Goal: Task Accomplishment & Management: Manage account settings

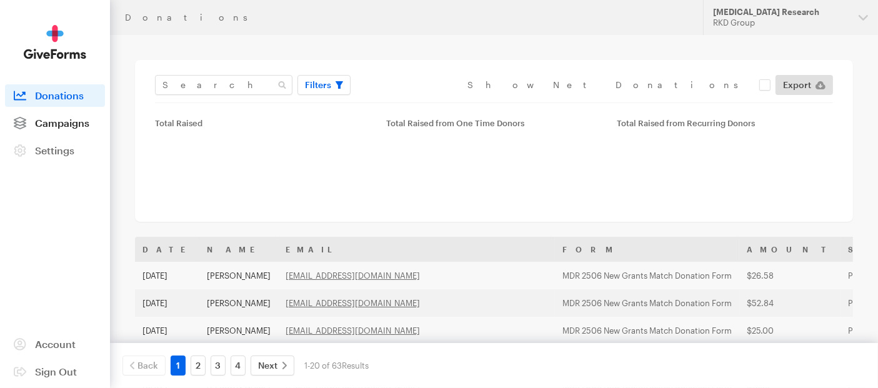
click at [68, 129] on link "Campaigns" at bounding box center [55, 123] width 100 height 23
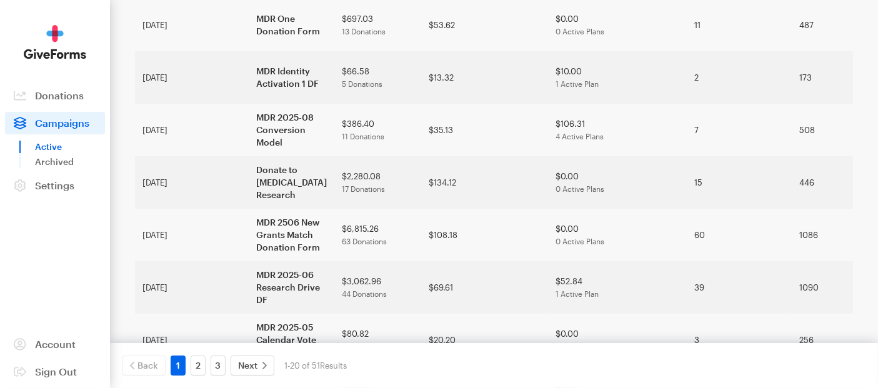
scroll to position [278, 0]
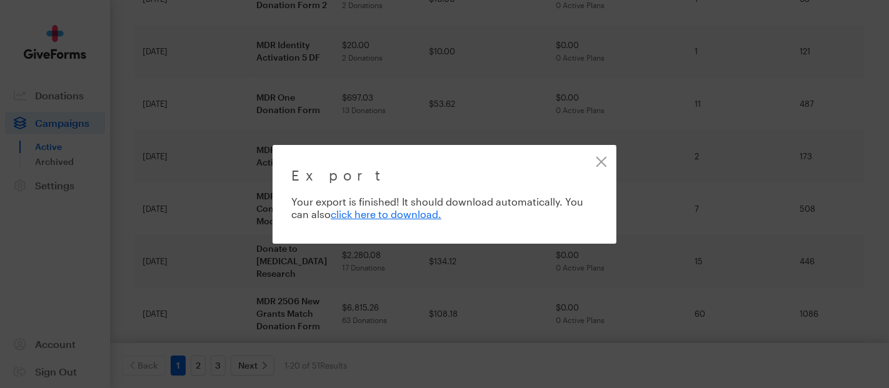
click at [856, 59] on div "Export Exporting 11 of 11 donations Your export is finished! It should download…" at bounding box center [444, 194] width 889 height 388
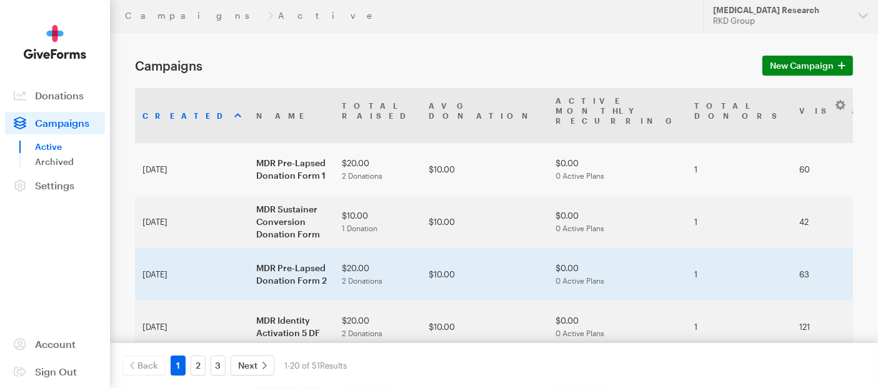
scroll to position [0, 0]
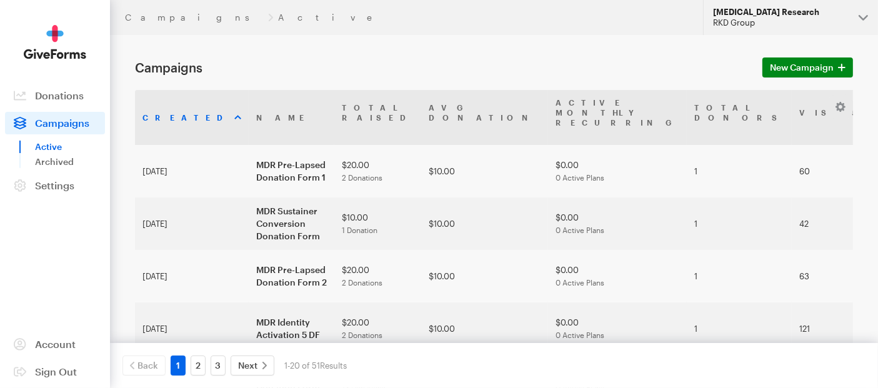
click at [777, 26] on div "RKD Group" at bounding box center [781, 23] width 136 height 11
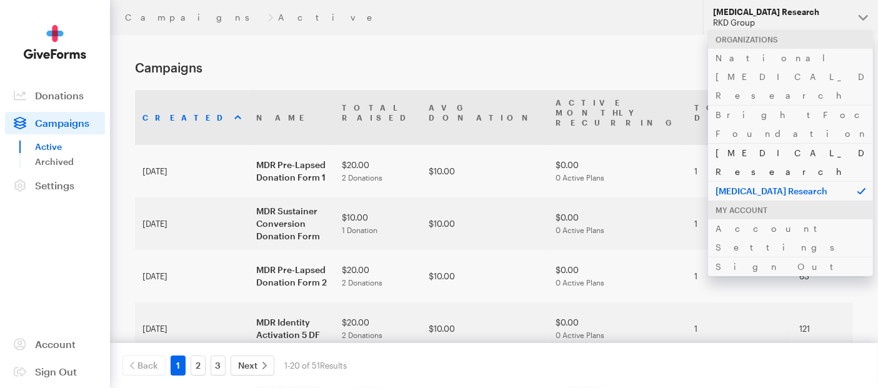
click at [764, 143] on link "[MEDICAL_DATA] Research" at bounding box center [790, 162] width 165 height 38
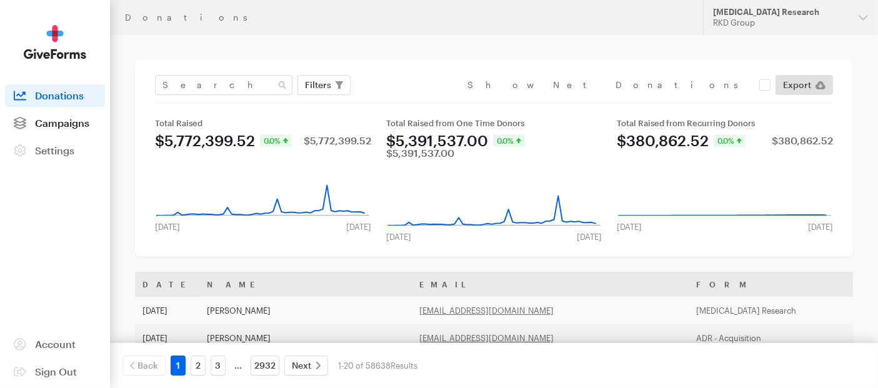
click at [43, 124] on span "Campaigns" at bounding box center [62, 123] width 54 height 12
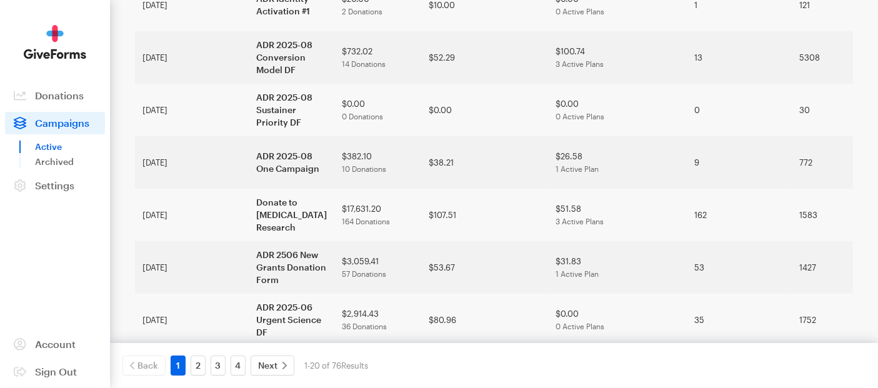
scroll to position [555, 0]
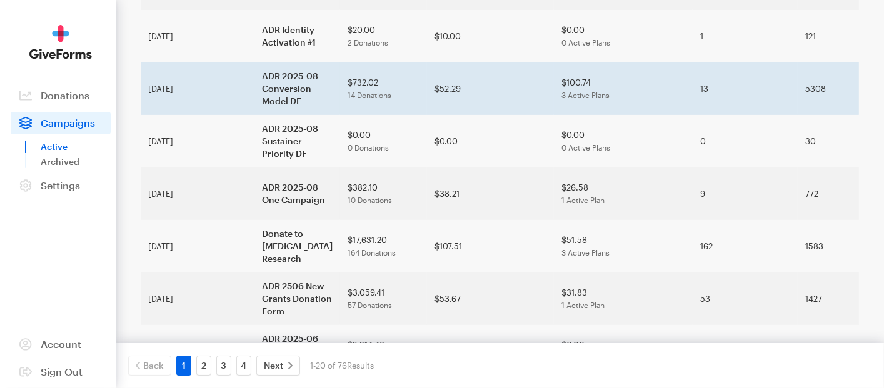
scroll to position [530, 0]
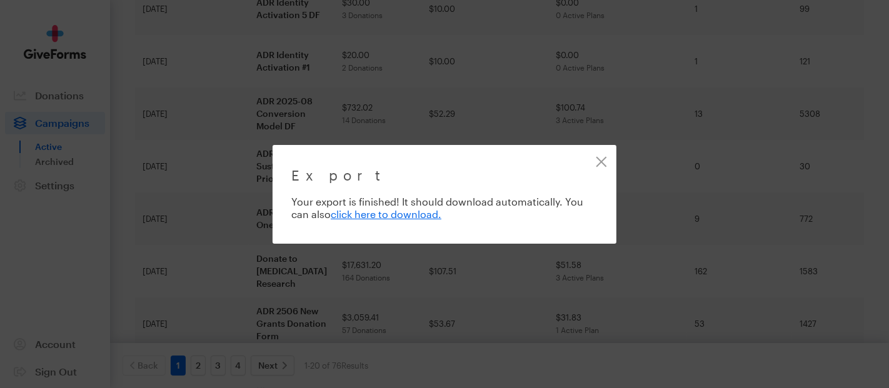
click at [837, 114] on div "Export Exporting 14 of 14 donations Your export is finished! It should download…" at bounding box center [444, 194] width 889 height 388
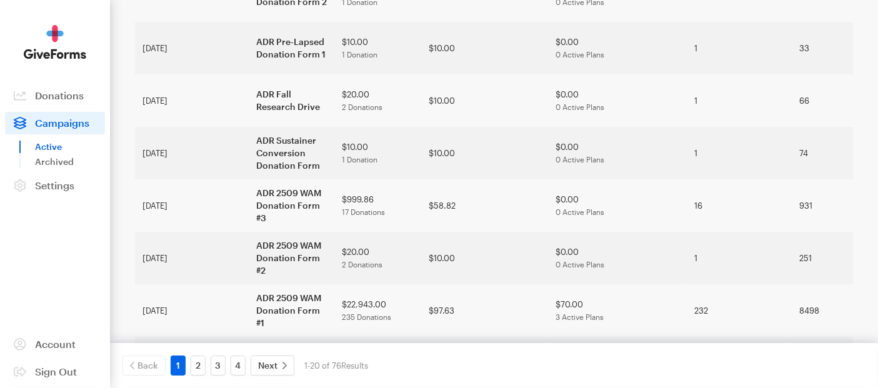
scroll to position [0, 0]
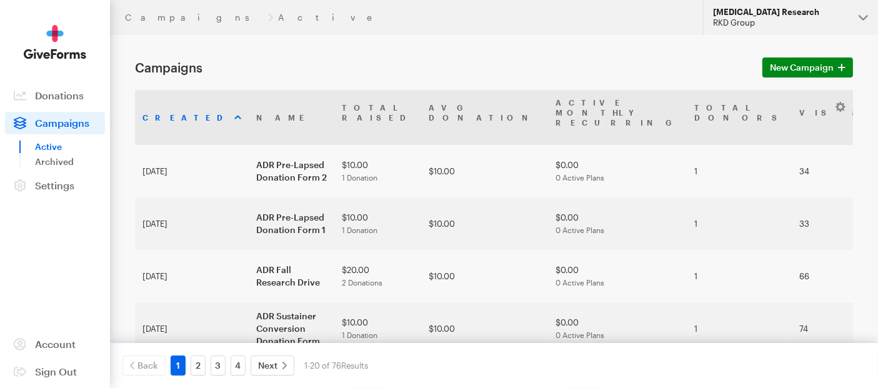
click at [848, 18] on div "RKD Group" at bounding box center [781, 23] width 136 height 11
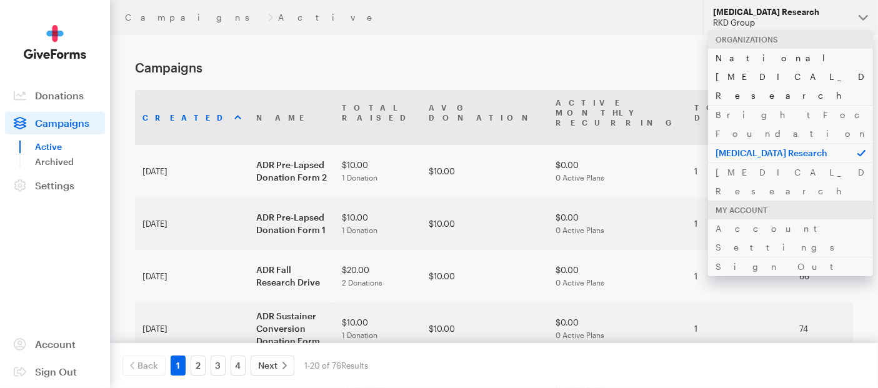
click at [763, 55] on link "National [MEDICAL_DATA] Research" at bounding box center [790, 76] width 165 height 57
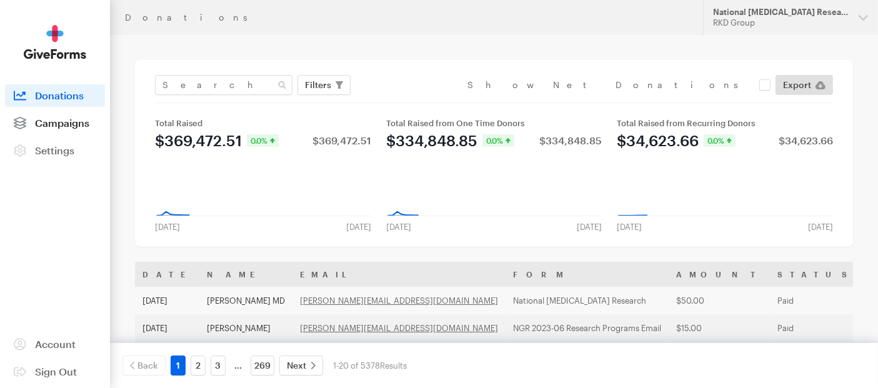
click at [66, 122] on span "Campaigns" at bounding box center [62, 123] width 54 height 12
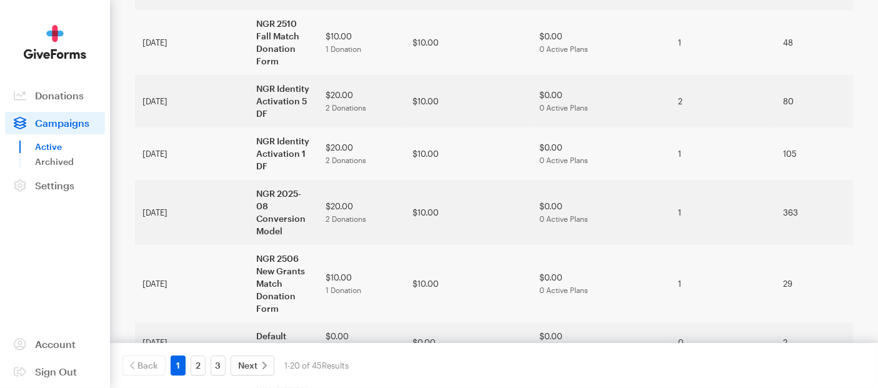
scroll to position [416, 0]
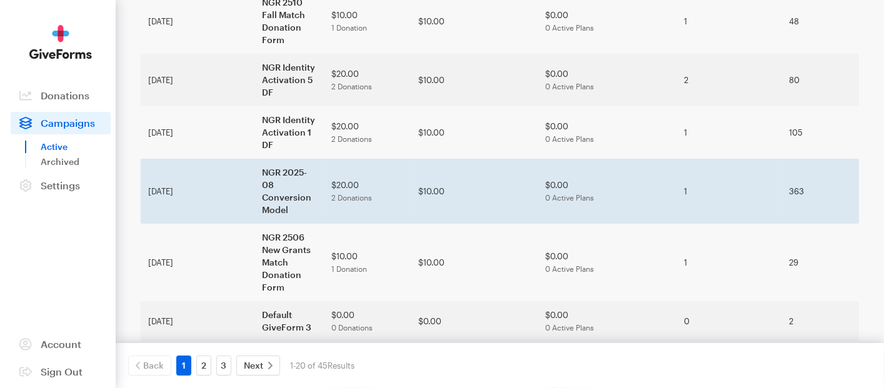
scroll to position [404, 0]
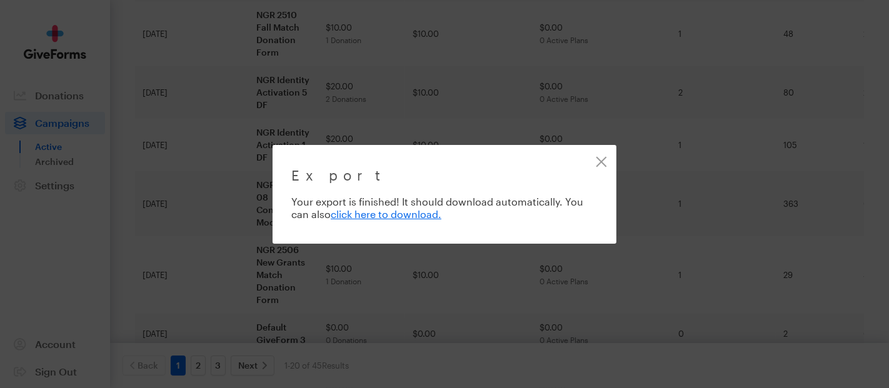
click at [484, 45] on div "Export Exporting 2 of 2 donations Your export is finished! It should download a…" at bounding box center [444, 194] width 889 height 388
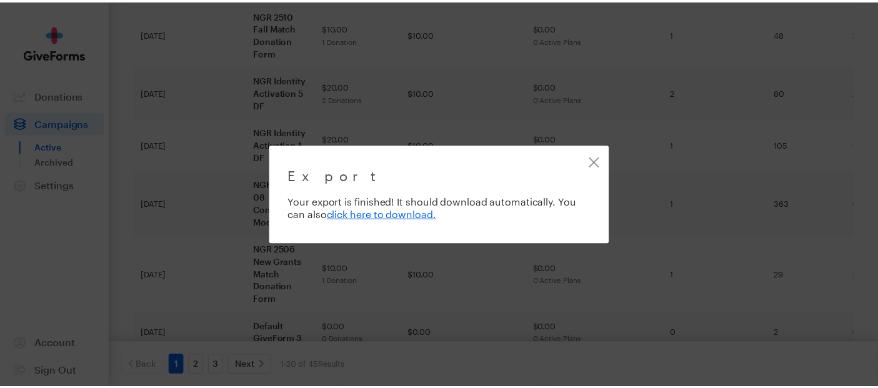
scroll to position [416, 0]
